Goal: Task Accomplishment & Management: Manage account settings

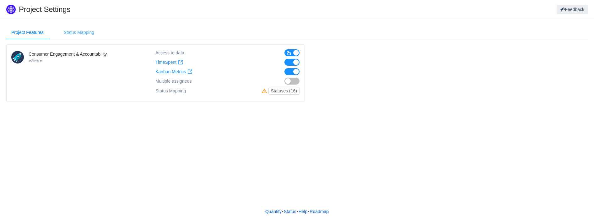
click at [82, 32] on div "Status Mapping" at bounding box center [79, 32] width 41 height 14
